Goal: Information Seeking & Learning: Learn about a topic

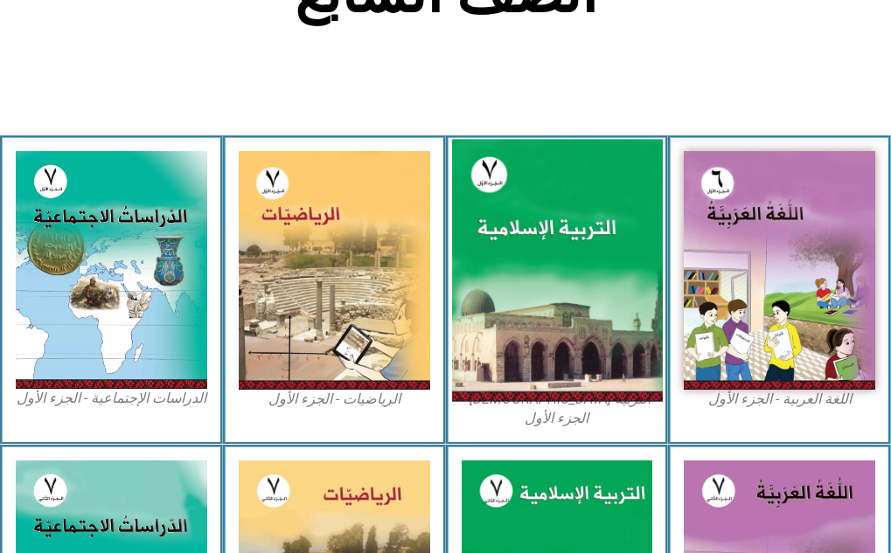
scroll to position [473, 0]
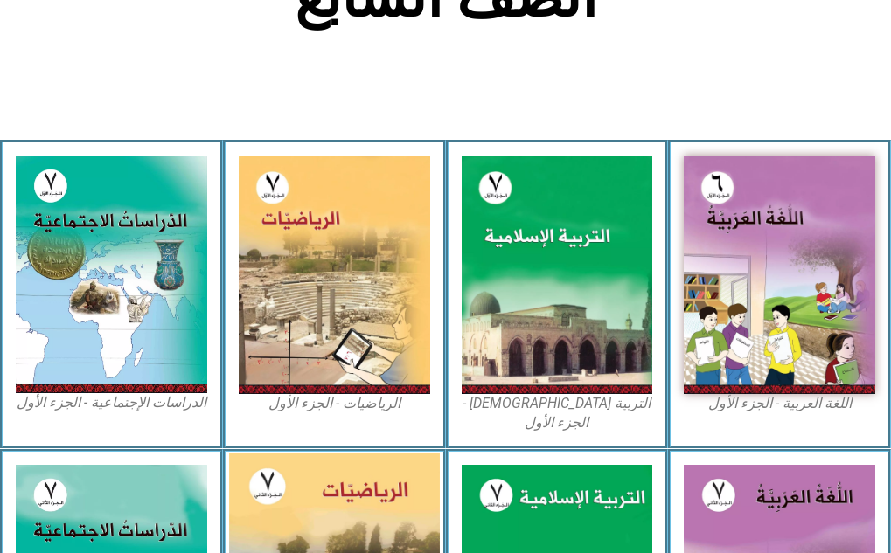
drag, startPoint x: 636, startPoint y: 283, endPoint x: 414, endPoint y: 418, distance: 259.6
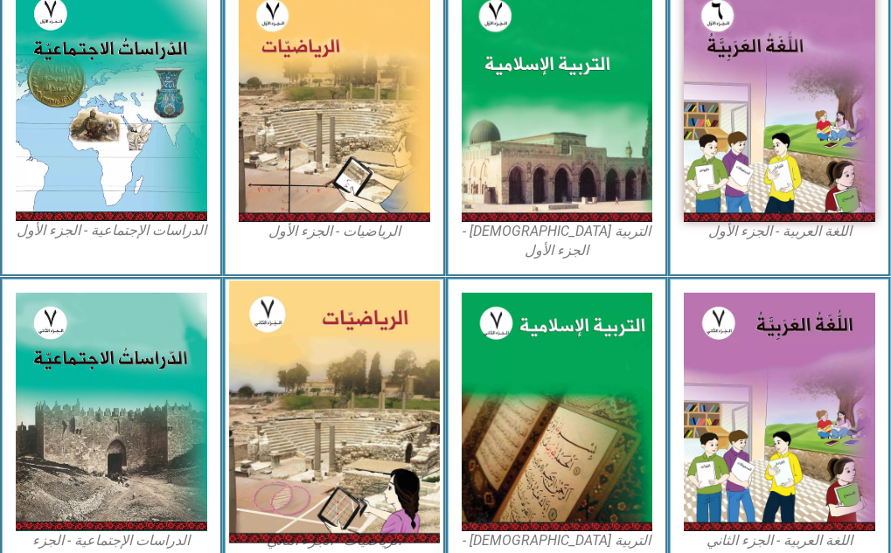
scroll to position [780, 0]
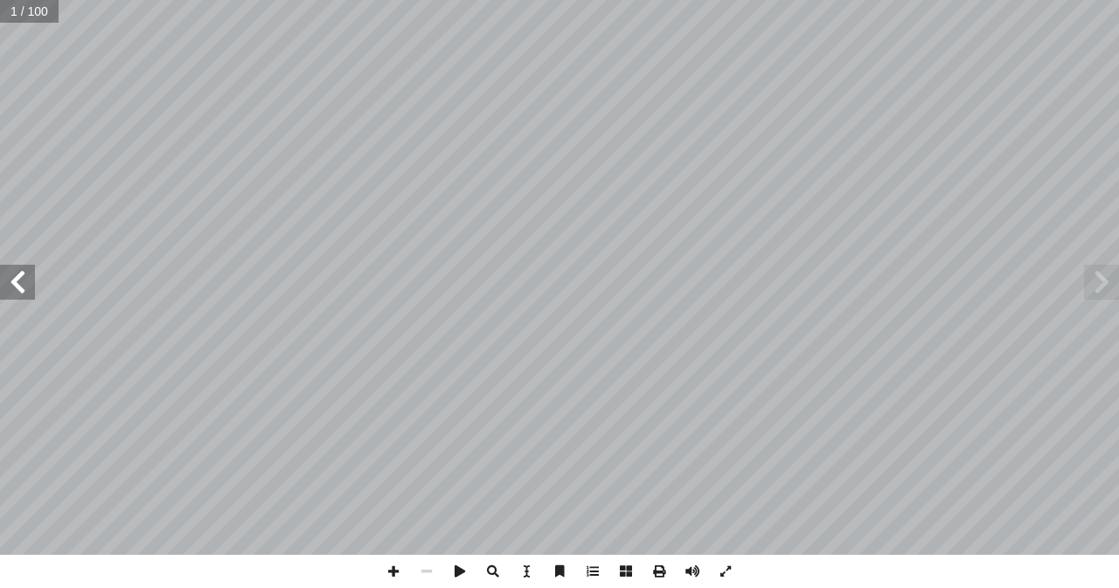
click at [14, 281] on span at bounding box center [17, 282] width 35 height 35
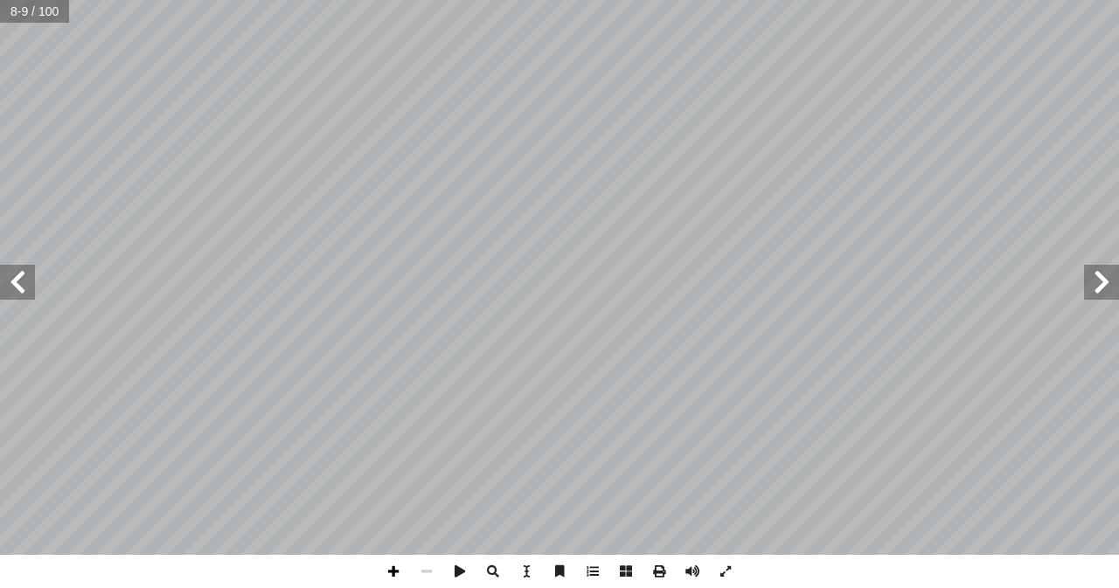
click at [392, 552] on span at bounding box center [393, 571] width 33 height 33
click at [433, 552] on span at bounding box center [426, 571] width 33 height 33
drag, startPoint x: 438, startPoint y: 565, endPoint x: 392, endPoint y: 579, distance: 47.8
click at [392, 552] on span at bounding box center [393, 571] width 33 height 33
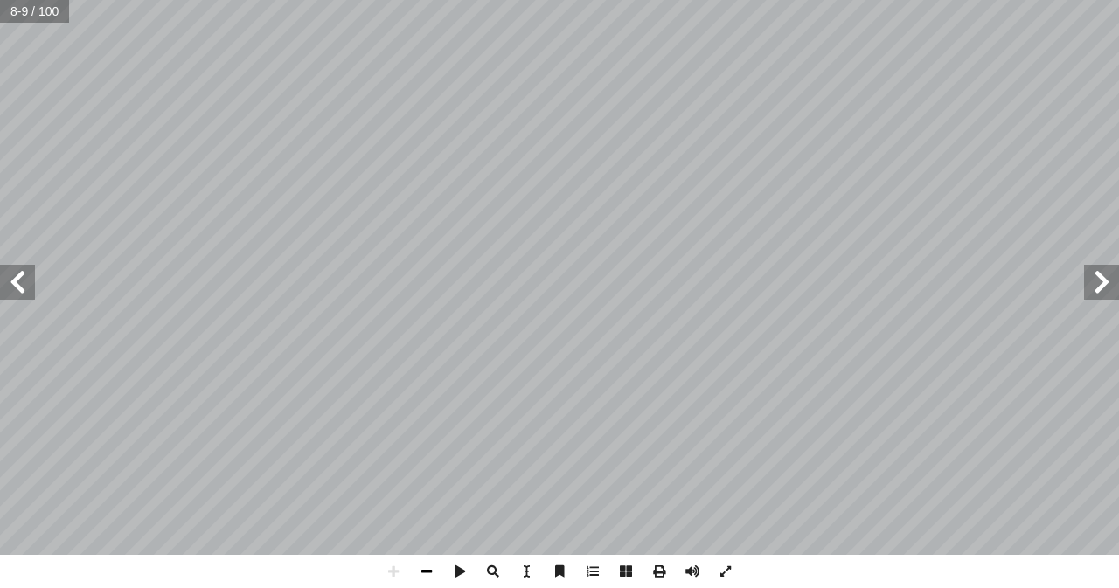
click at [419, 552] on span at bounding box center [426, 571] width 33 height 33
drag, startPoint x: 466, startPoint y: 575, endPoint x: 458, endPoint y: 570, distance: 9.5
drag, startPoint x: 458, startPoint y: 570, endPoint x: 390, endPoint y: 572, distance: 68.2
click at [390, 552] on span at bounding box center [393, 571] width 33 height 33
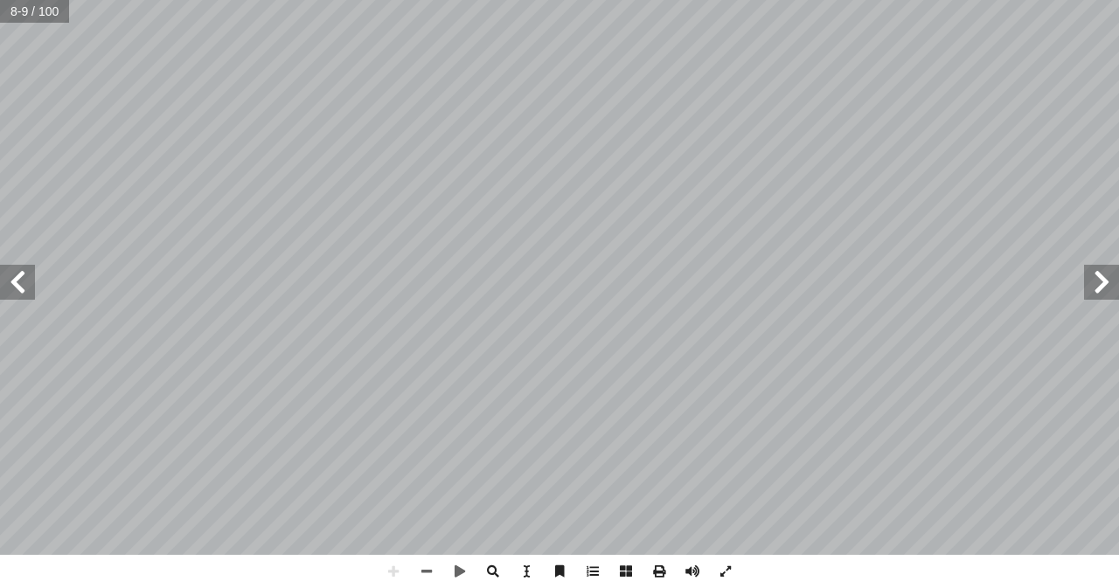
click at [651, 159] on html "الصفحة الرئيسية الصف الأول الصف الثاني الصف الثالث الصف الرابع الصف الخامس الصف…" at bounding box center [559, 79] width 1119 height 159
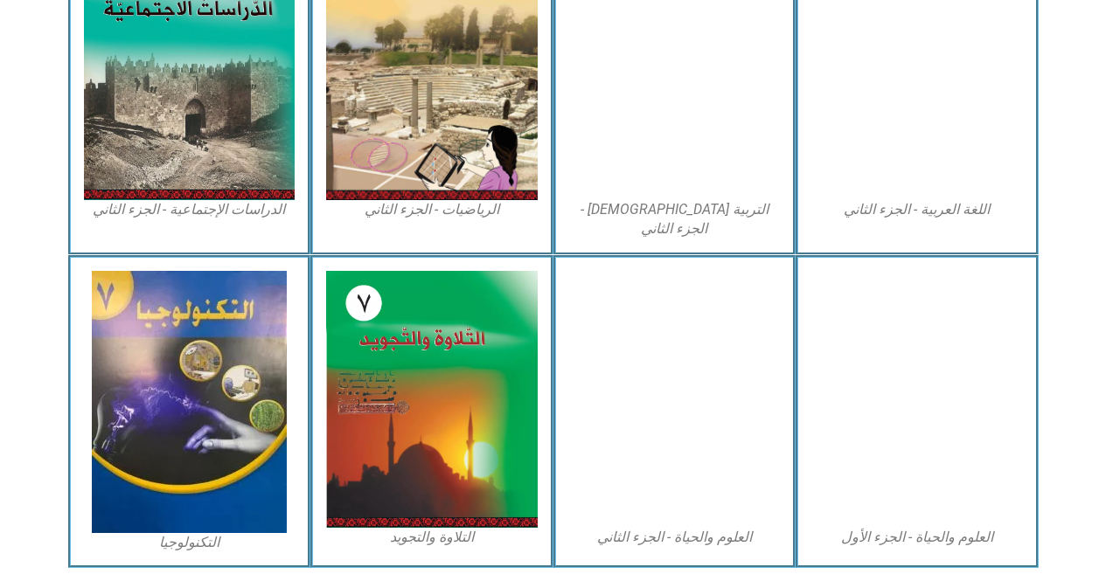
scroll to position [972, 0]
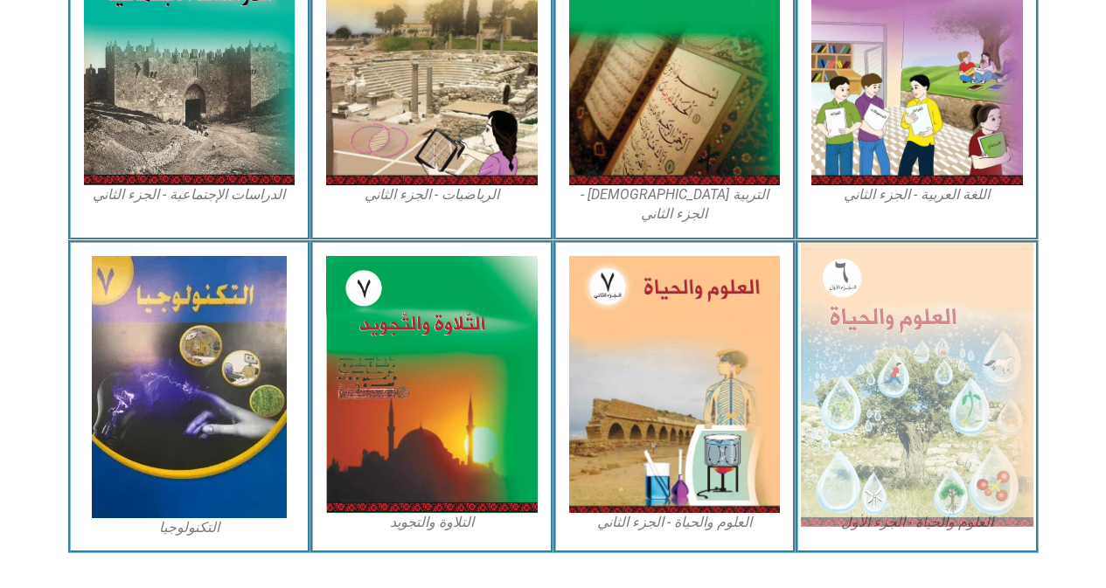
click at [918, 423] on img at bounding box center [917, 384] width 232 height 283
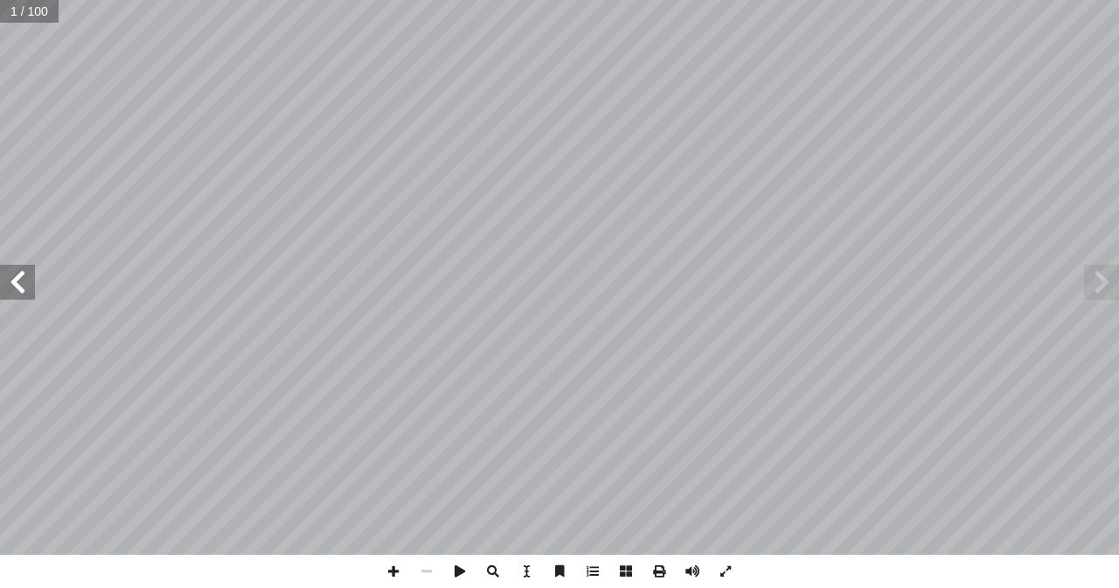
click at [5, 285] on span at bounding box center [17, 282] width 35 height 35
click at [32, 294] on span at bounding box center [17, 282] width 35 height 35
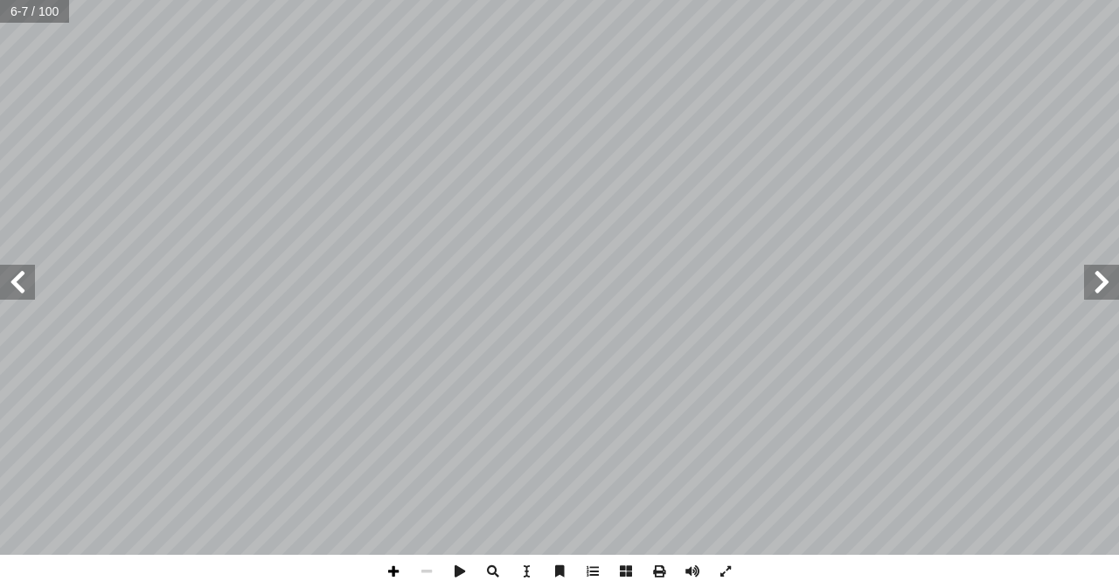
click at [394, 568] on span at bounding box center [393, 571] width 33 height 33
click at [16, 272] on span at bounding box center [17, 282] width 35 height 35
drag, startPoint x: 16, startPoint y: 272, endPoint x: 392, endPoint y: 572, distance: 480.7
click at [392, 572] on span at bounding box center [393, 571] width 33 height 33
